Goal: Task Accomplishment & Management: Use online tool/utility

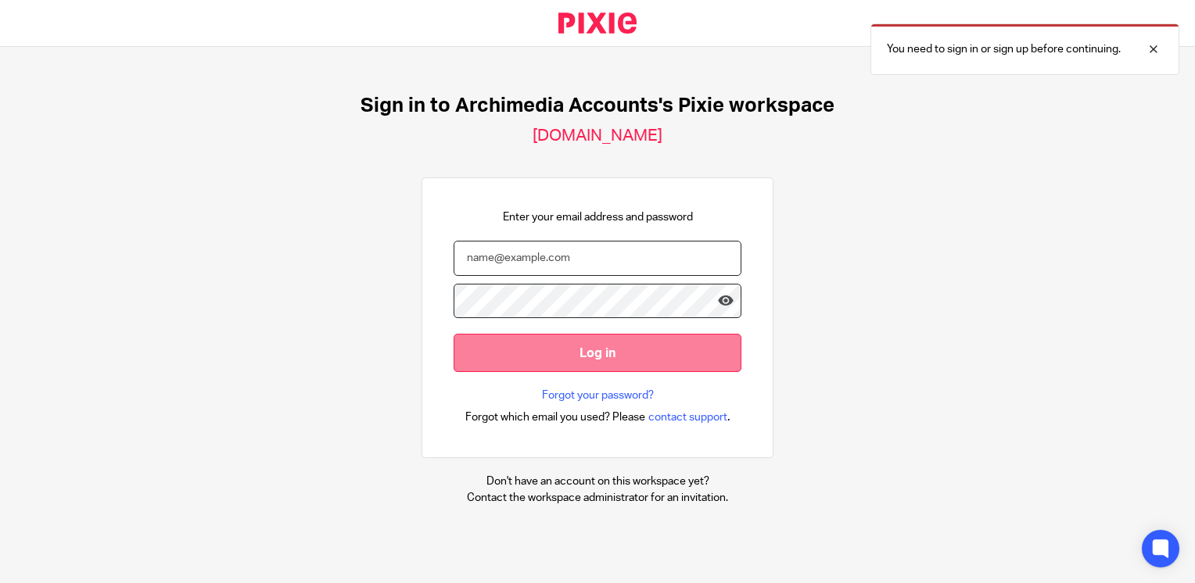
type input "[PERSON_NAME][EMAIL_ADDRESS][DOMAIN_NAME]"
click at [634, 361] on input "Log in" at bounding box center [597, 353] width 288 height 38
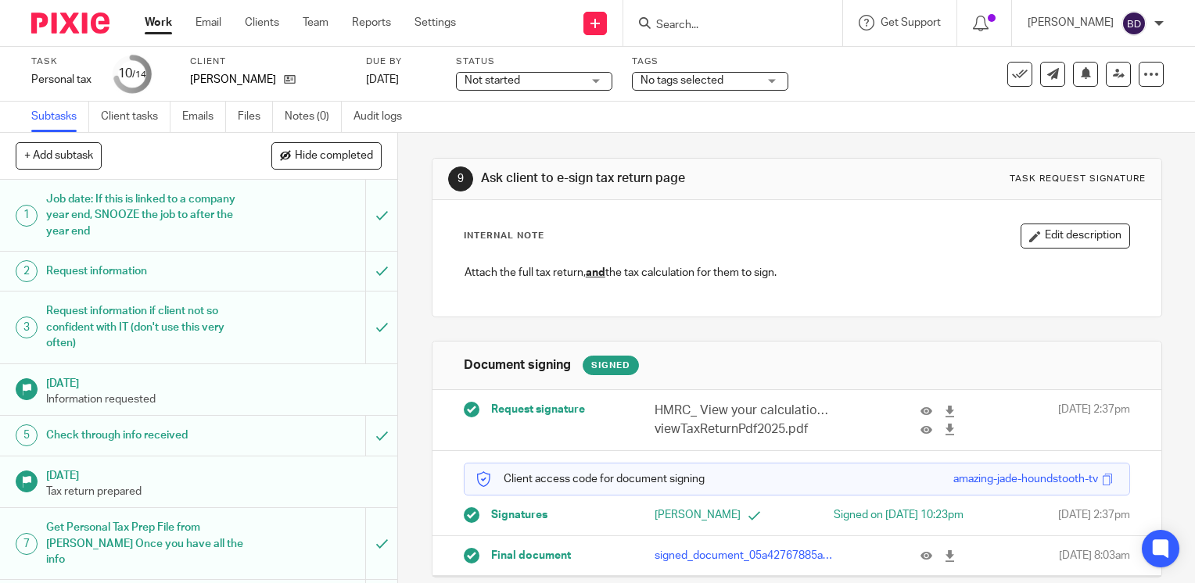
scroll to position [38, 0]
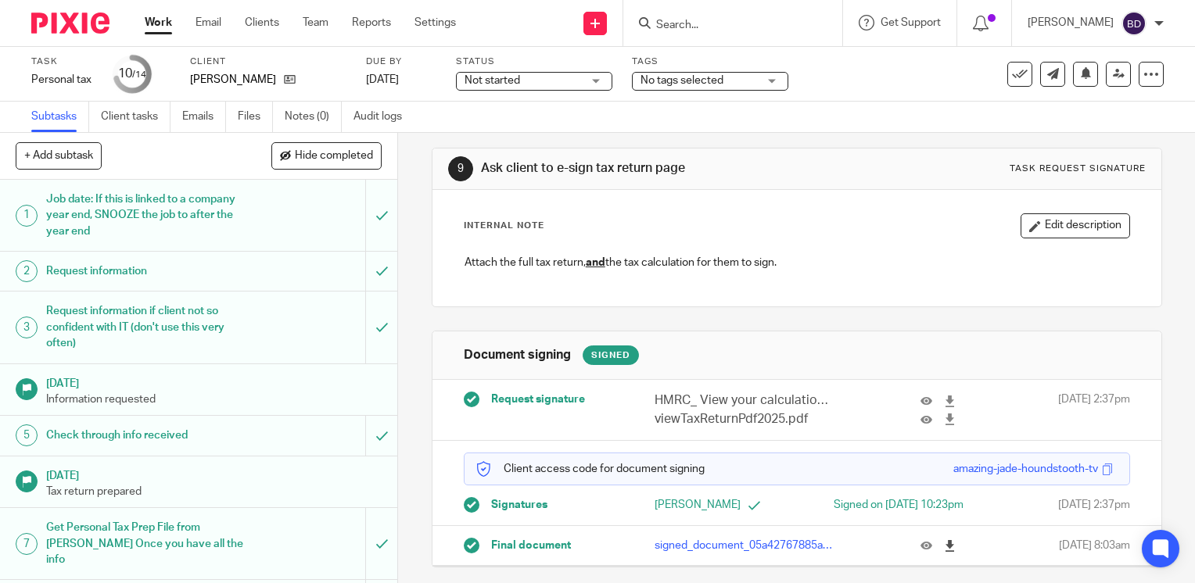
click at [944, 551] on icon at bounding box center [950, 546] width 12 height 12
